Goal: Navigation & Orientation: Find specific page/section

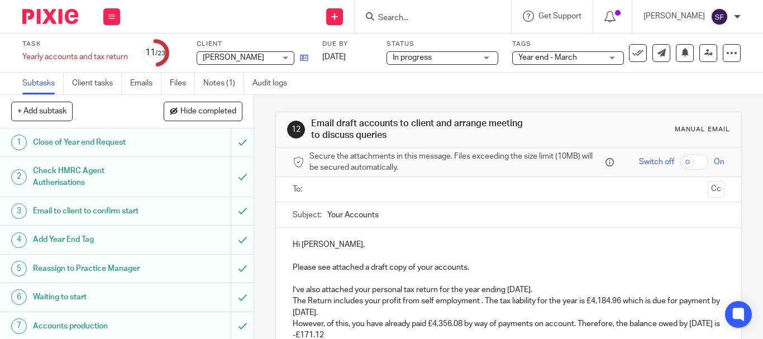
scroll to position [326, 0]
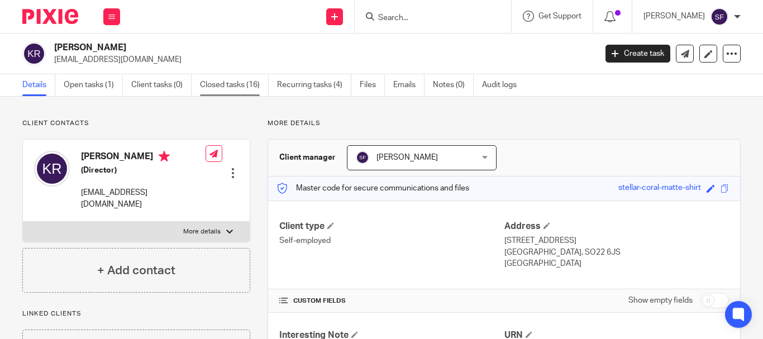
click at [251, 88] on link "Closed tasks (16)" at bounding box center [234, 85] width 69 height 22
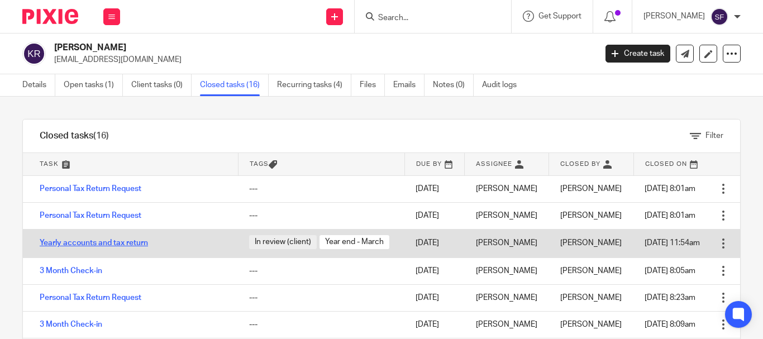
click at [140, 245] on link "Yearly accounts and tax return" at bounding box center [94, 243] width 108 height 8
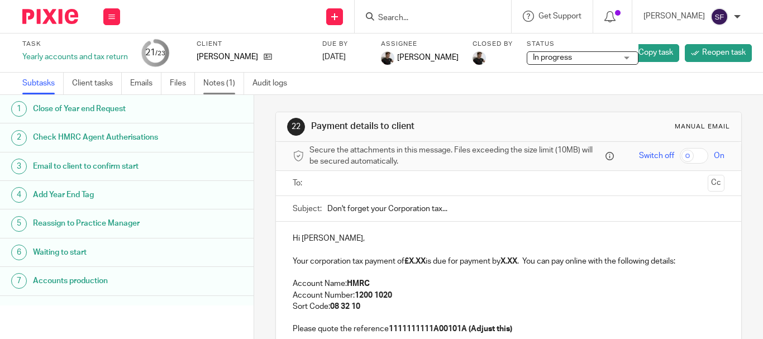
click at [230, 88] on link "Notes (1)" at bounding box center [223, 84] width 41 height 22
